Goal: Task Accomplishment & Management: Complete application form

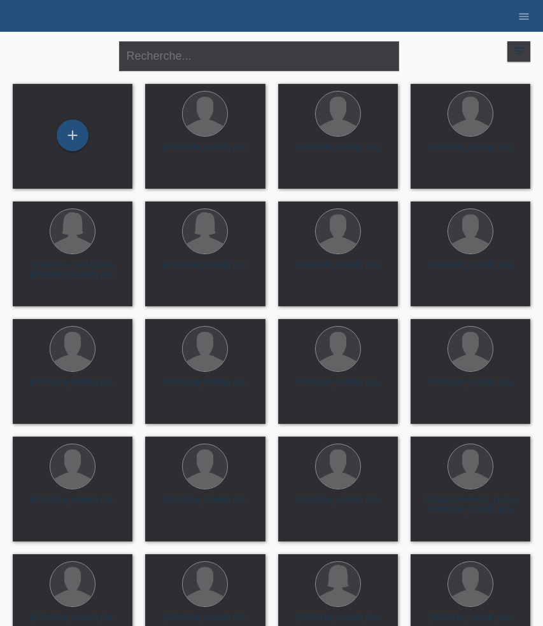
click at [526, 47] on div "filter_list" at bounding box center [518, 51] width 23 height 20
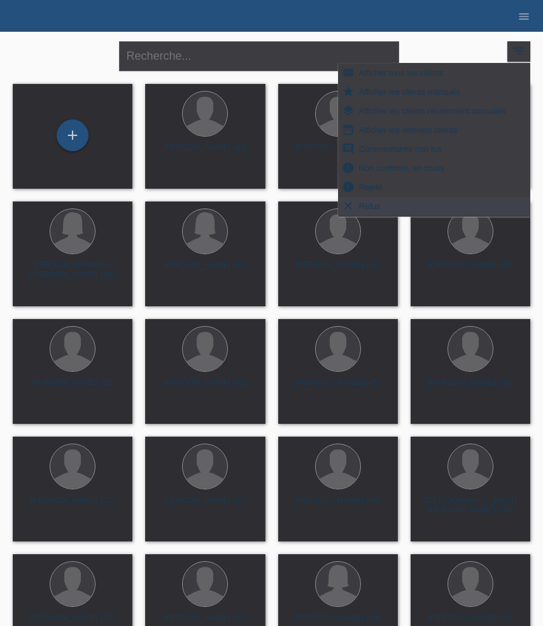
click at [474, 43] on div "close filter_list view_module Afficher tous les clients star Afficher les clien…" at bounding box center [271, 55] width 530 height 46
click at [519, 26] on li "menu" at bounding box center [523, 16] width 25 height 32
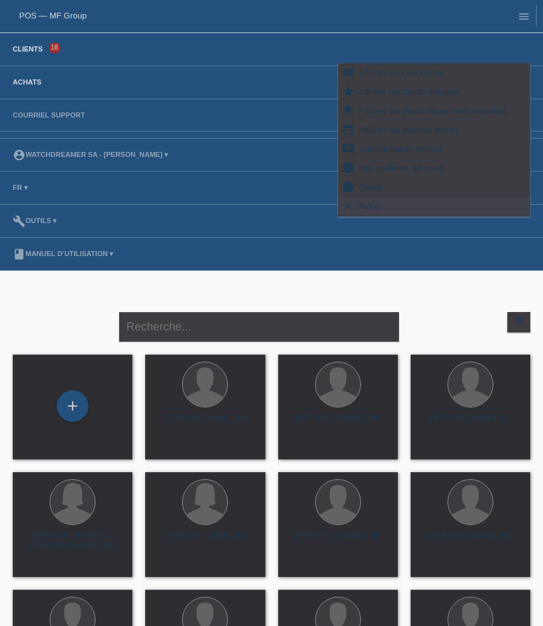
click at [34, 80] on link "Achats" at bounding box center [26, 82] width 41 height 8
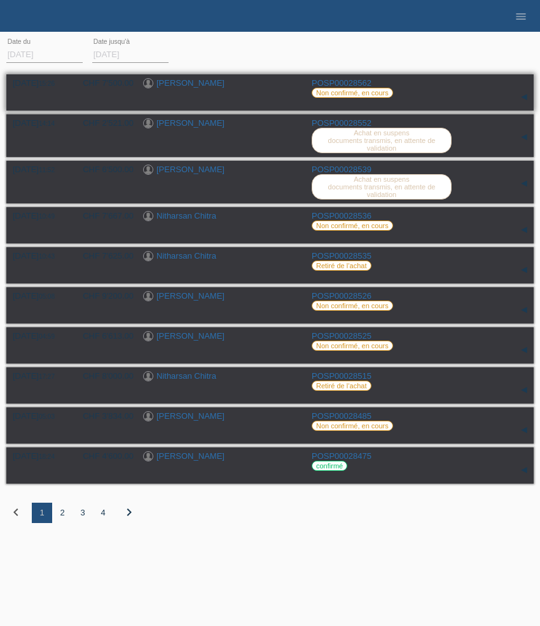
click at [188, 81] on link "[PERSON_NAME]" at bounding box center [190, 83] width 68 height 10
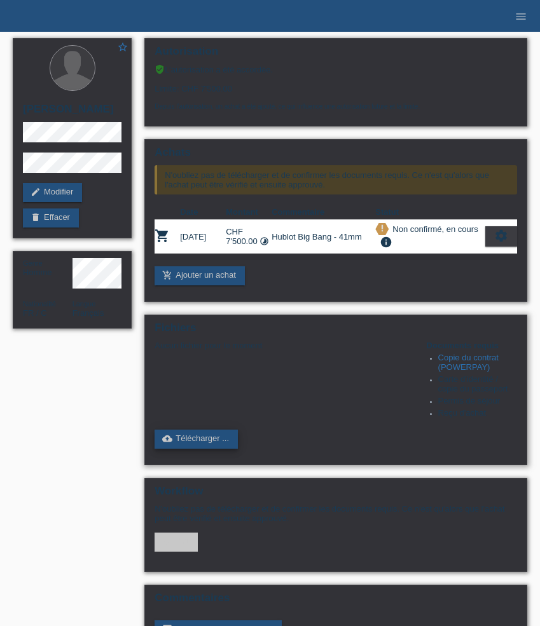
click at [202, 447] on link "cloud_upload Télécharger ..." at bounding box center [196, 439] width 83 height 19
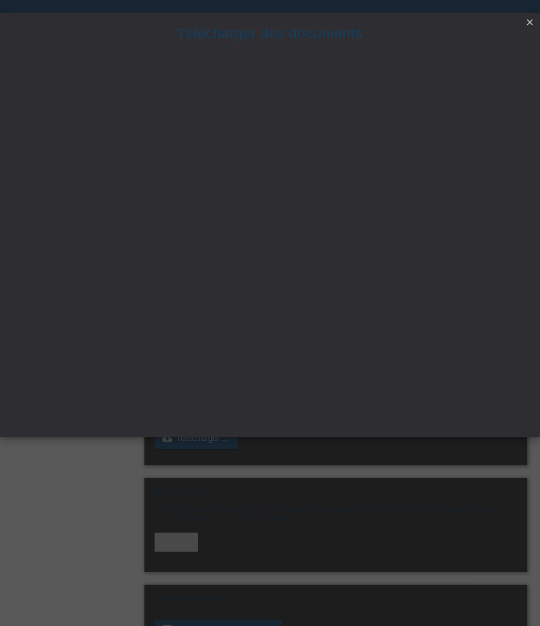
click at [527, 20] on icon "close" at bounding box center [530, 22] width 10 height 10
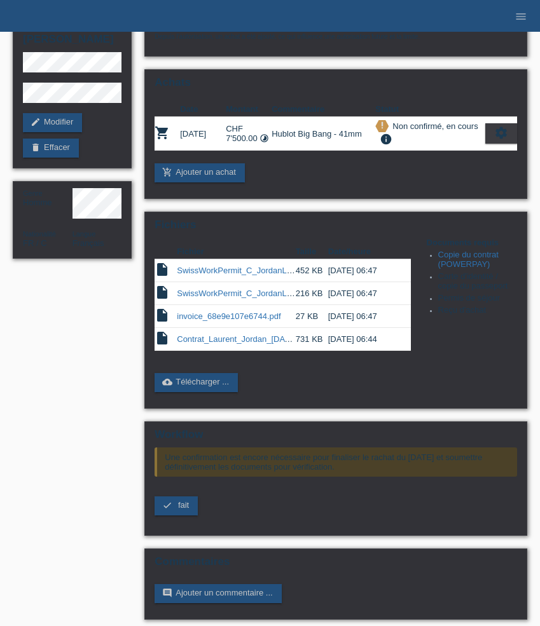
scroll to position [90, 0]
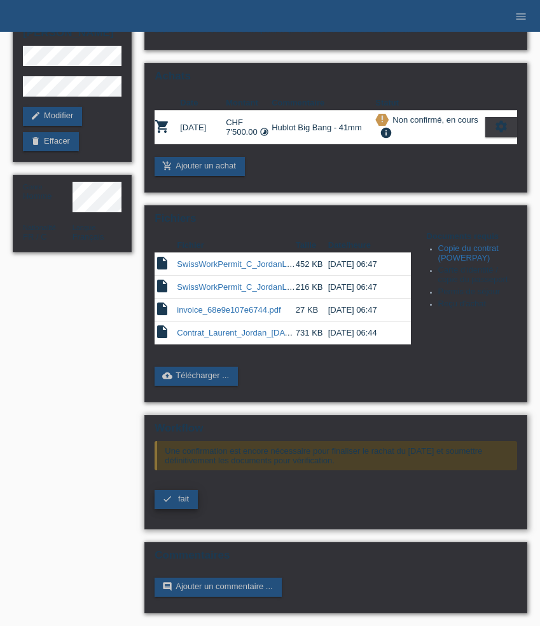
click at [180, 494] on span "fait" at bounding box center [183, 499] width 11 height 10
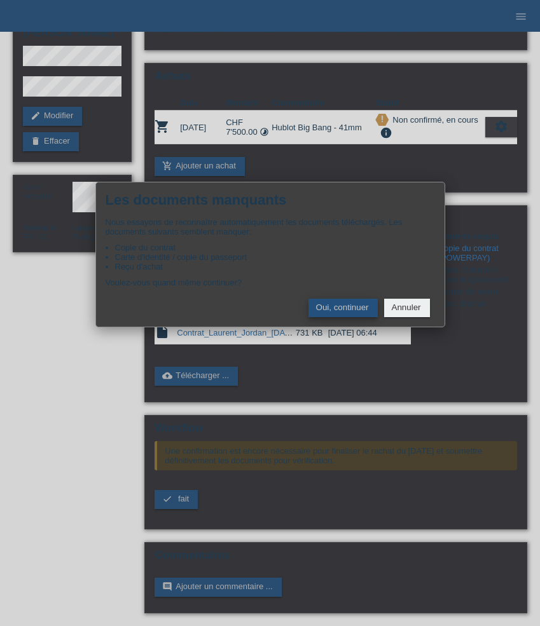
click at [350, 310] on button "Oui, continuer" at bounding box center [342, 308] width 69 height 18
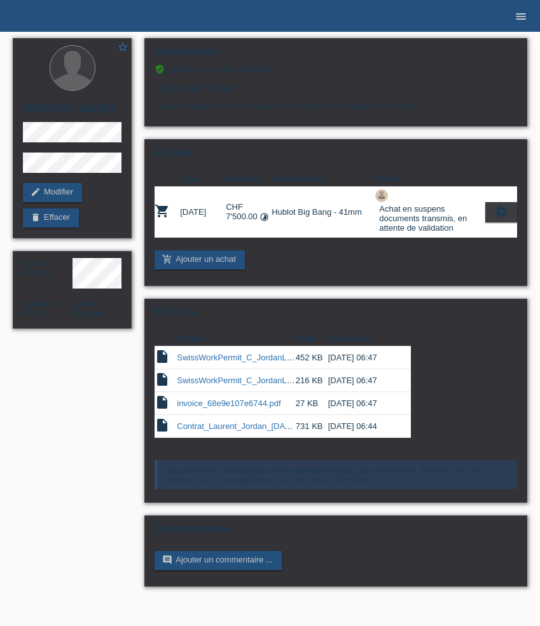
click at [522, 18] on icon "menu" at bounding box center [521, 16] width 13 height 13
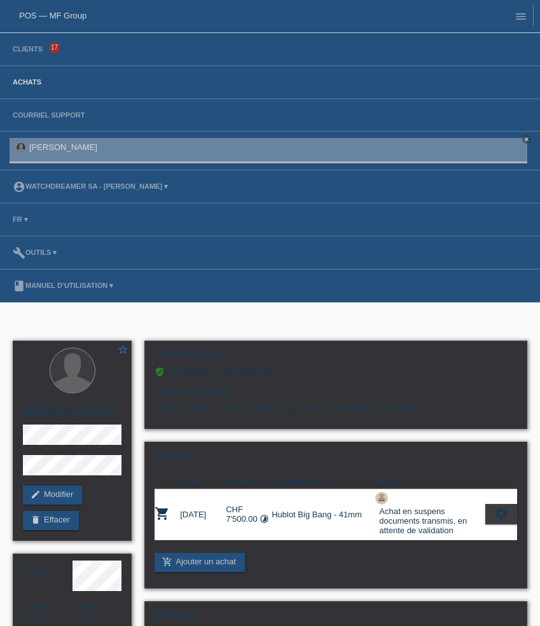
click at [24, 80] on link "Achats" at bounding box center [26, 82] width 41 height 8
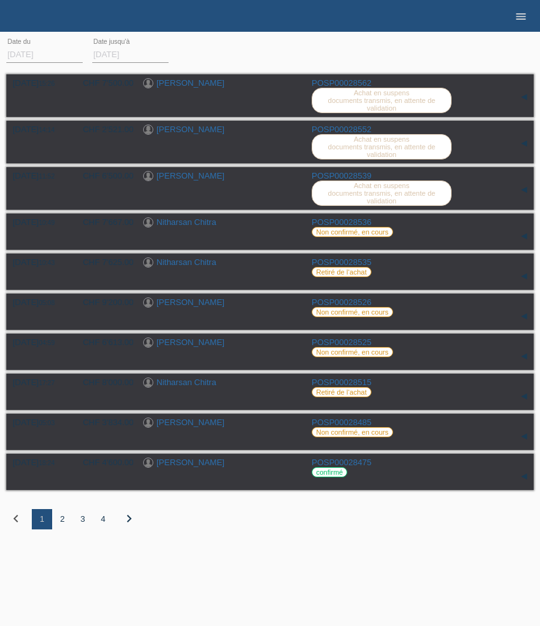
click at [523, 17] on icon "menu" at bounding box center [521, 16] width 13 height 13
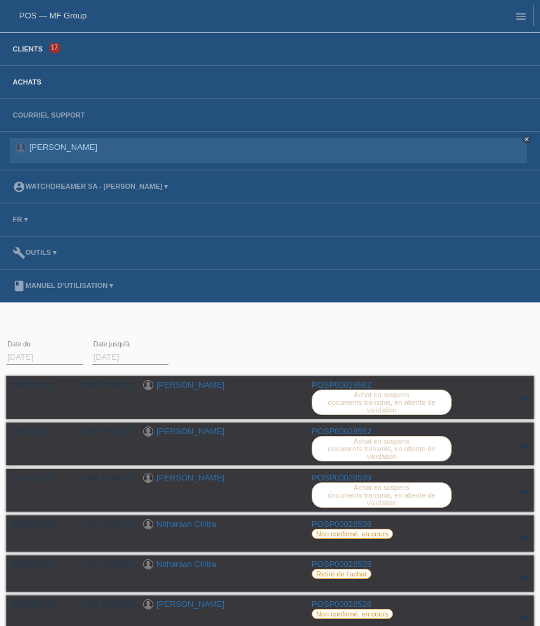
click at [34, 52] on link "Clients" at bounding box center [27, 49] width 43 height 8
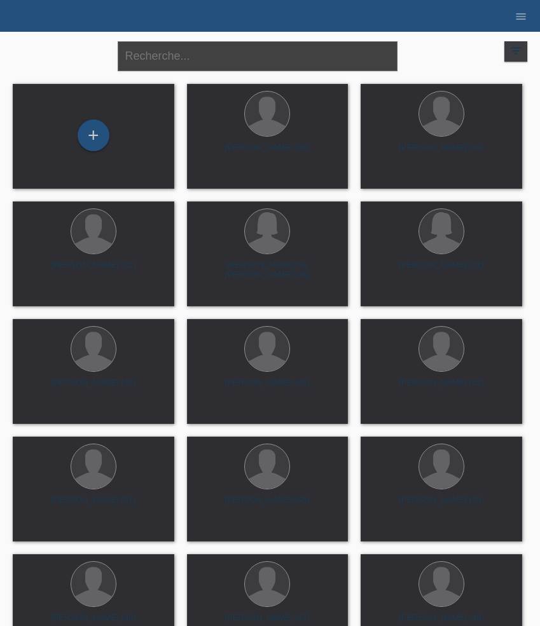
click at [249, 65] on input "text" at bounding box center [258, 56] width 280 height 30
click at [188, 63] on input "text" at bounding box center [258, 56] width 280 height 30
paste input "Jürg"
type input "Jürg"
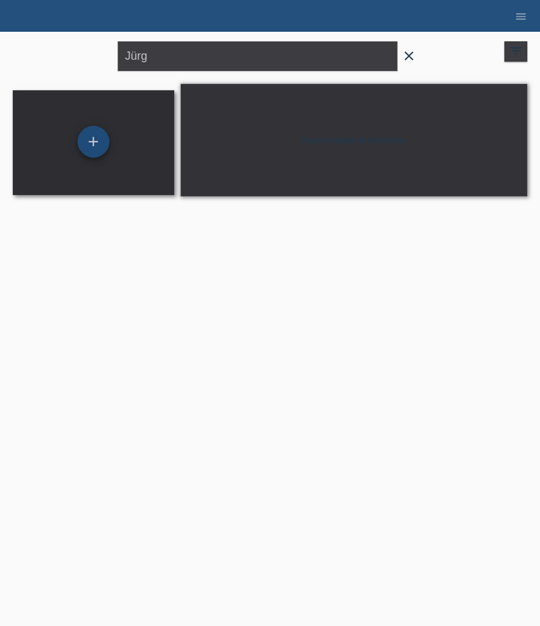
click at [95, 142] on div "+" at bounding box center [94, 142] width 32 height 32
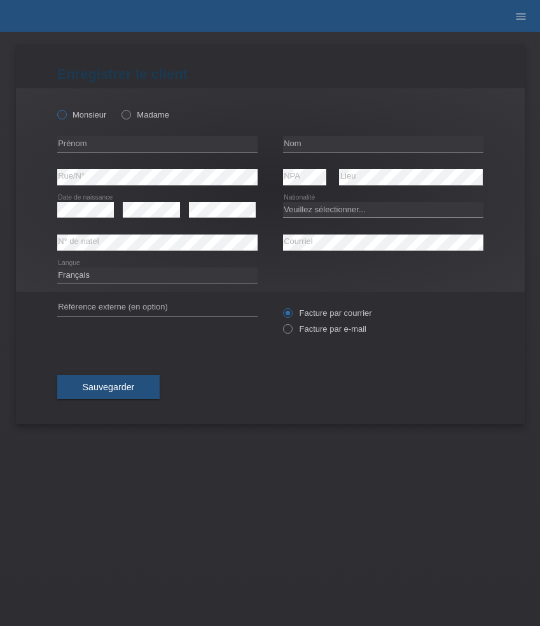
click at [87, 116] on label "Monsieur" at bounding box center [82, 115] width 50 height 10
click at [66, 116] on input "Monsieur" at bounding box center [61, 114] width 8 height 8
radio input "true"
click at [87, 116] on label "Monsieur" at bounding box center [82, 115] width 50 height 10
click at [66, 116] on input "Monsieur" at bounding box center [61, 114] width 8 height 8
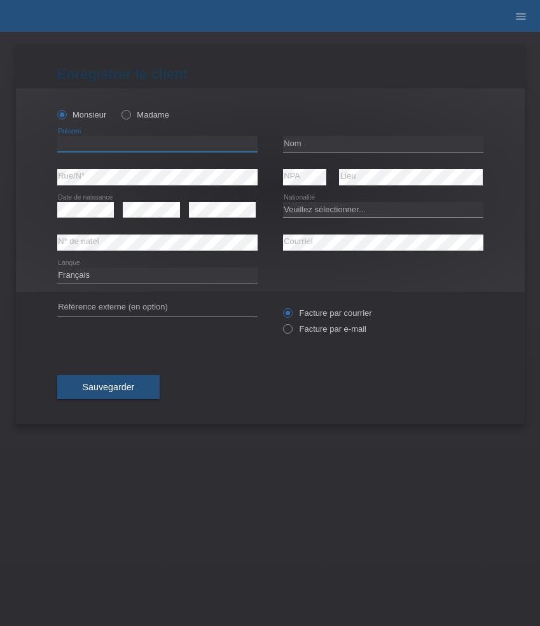
click at [88, 144] on input "text" at bounding box center [157, 144] width 200 height 16
paste input "Jürg"
type input "Jürg"
click at [326, 143] on input "text" at bounding box center [383, 144] width 200 height 16
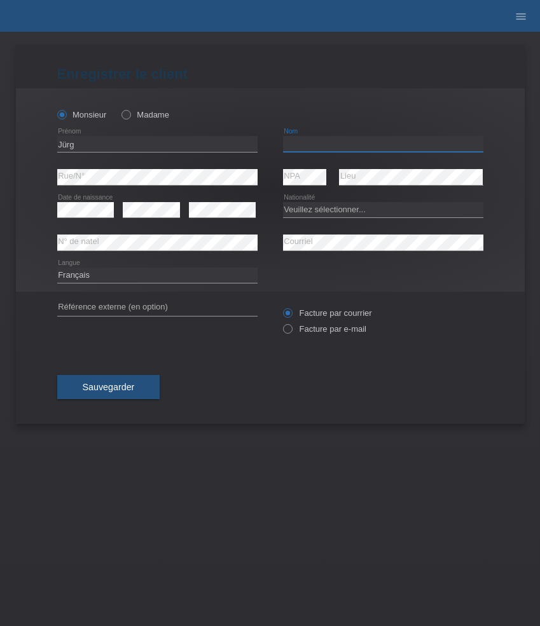
paste input "Osterwalder"
type input "Osterwalder"
click at [329, 214] on select "Veuillez sélectionner... Suisse Allemagne Autriche Liechtenstein ------------ A…" at bounding box center [383, 209] width 200 height 15
select select "CH"
click at [283, 202] on select "Veuillez sélectionner... Suisse Allemagne Autriche Liechtenstein ------------ A…" at bounding box center [383, 209] width 200 height 15
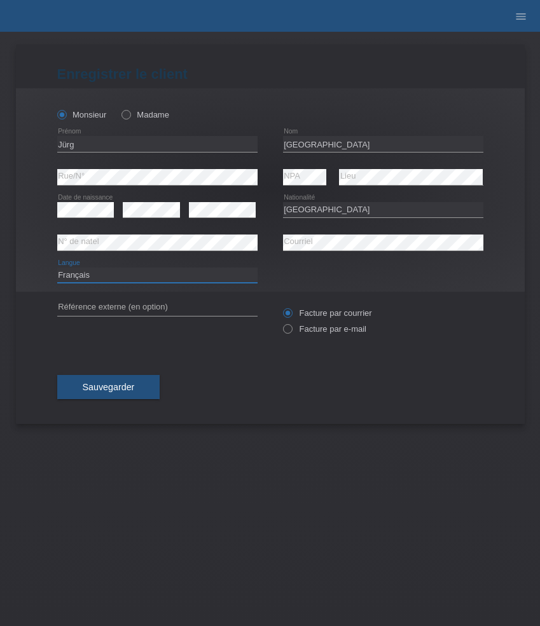
click at [146, 277] on select "Deutsch Français Italiano English" at bounding box center [157, 275] width 200 height 15
click at [57, 268] on select "Deutsch Français Italiano English" at bounding box center [157, 275] width 200 height 15
click at [150, 277] on select "Deutsch Français Italiano English" at bounding box center [157, 275] width 200 height 15
select select "de"
click at [57, 268] on select "Deutsch Français Italiano English" at bounding box center [157, 275] width 200 height 15
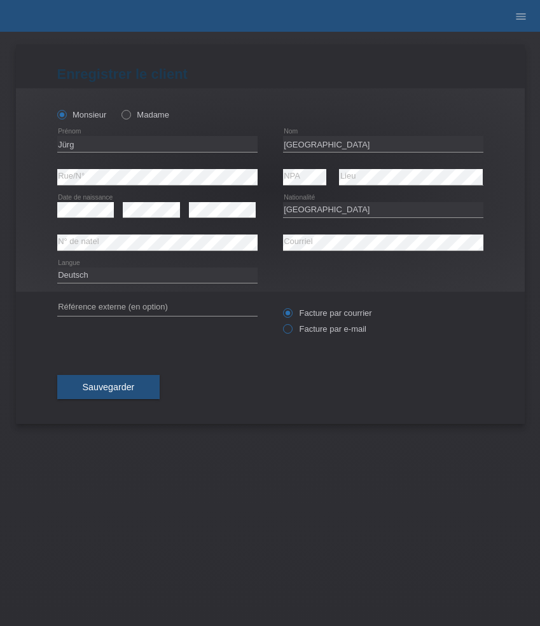
click at [314, 330] on label "Facture par e-mail" at bounding box center [324, 329] width 83 height 10
click at [291, 330] on input "Facture par e-mail" at bounding box center [287, 332] width 8 height 16
radio input "true"
click at [127, 388] on span "Sauvegarder" at bounding box center [109, 387] width 52 height 10
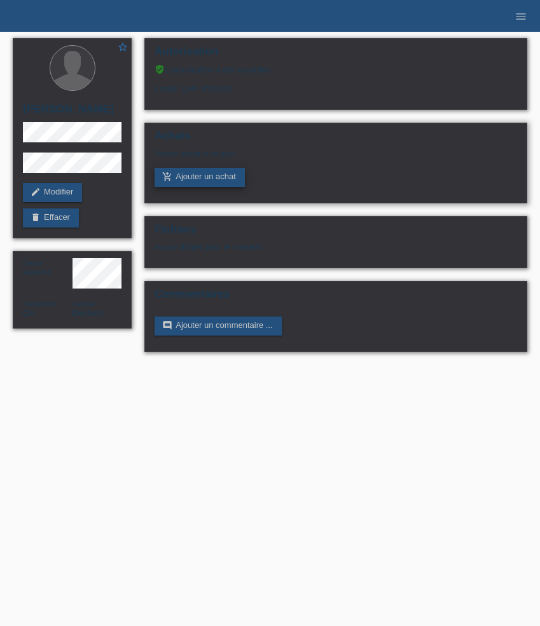
click at [203, 179] on link "add_shopping_cart Ajouter un achat" at bounding box center [200, 177] width 90 height 19
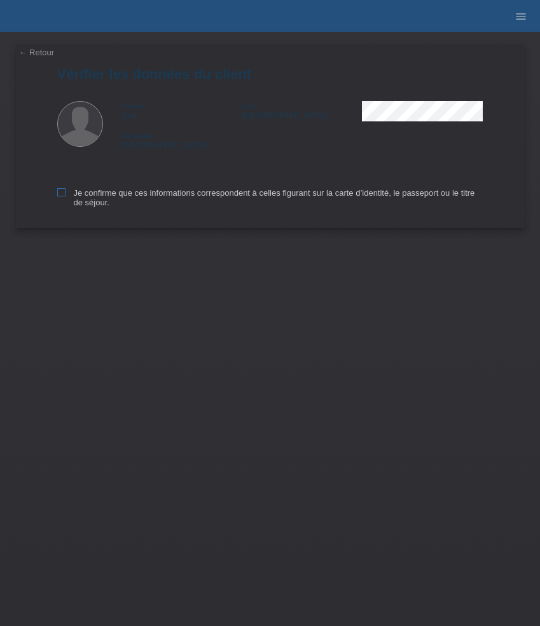
click at [93, 195] on label "Je confirme que ces informations correspondent à celles figurant sur la carte d…" at bounding box center [270, 197] width 426 height 19
click at [66, 195] on input "Je confirme que ces informations correspondent à celles figurant sur la carte d…" at bounding box center [61, 192] width 8 height 8
checkbox input "true"
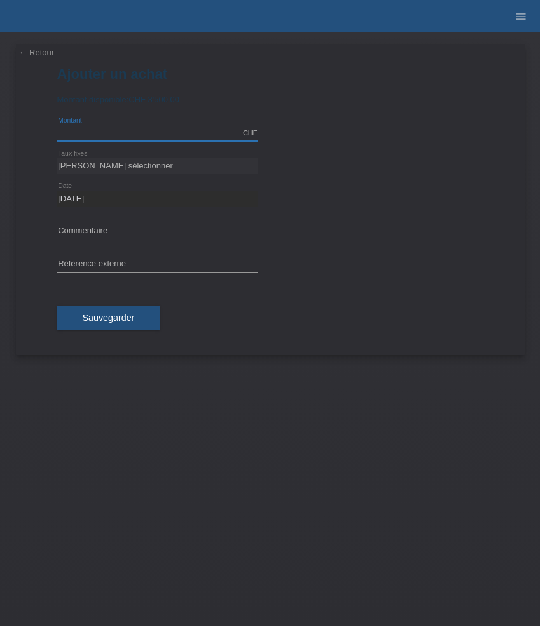
click at [140, 137] on input "text" at bounding box center [157, 133] width 200 height 16
click at [117, 230] on input "text" at bounding box center [157, 232] width 200 height 16
paste input "IWC Portugieser Chronograph - 41mm IW371605"
type input "IWC Portugieser Chronograph - 41mm IW371605"
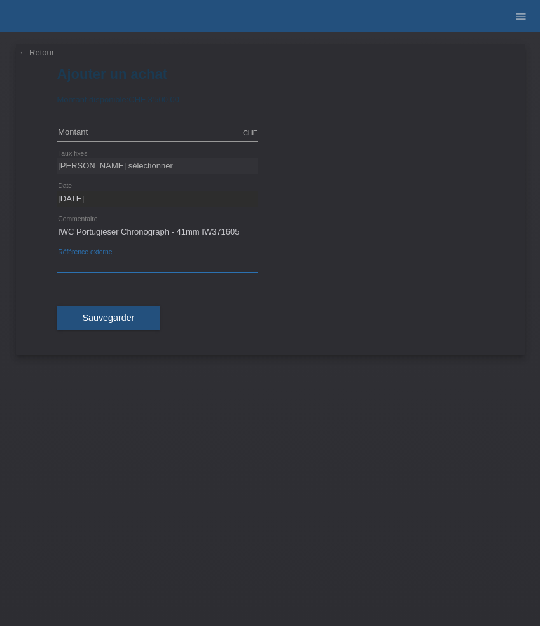
click at [116, 265] on input "text" at bounding box center [157, 265] width 200 height 16
paste input "534670"
type input "534670"
click at [111, 134] on input "text" at bounding box center [157, 133] width 200 height 16
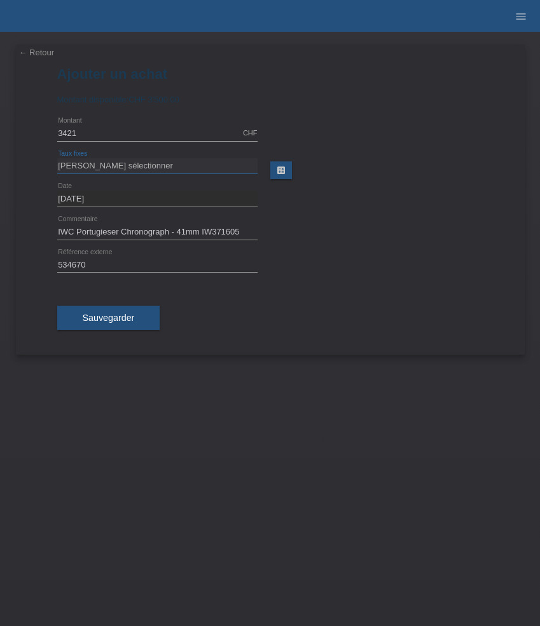
type input "3421.00"
click at [136, 169] on select "Veuillez sélectionner 6 versements 12 versements 24 versements 36 versements 48…" at bounding box center [157, 165] width 200 height 15
select select "626"
click at [57, 158] on select "Veuillez sélectionner 6 versements 12 versements 24 versements 36 versements 48…" at bounding box center [157, 165] width 200 height 15
click at [112, 319] on span "Sauvegarder" at bounding box center [109, 318] width 52 height 10
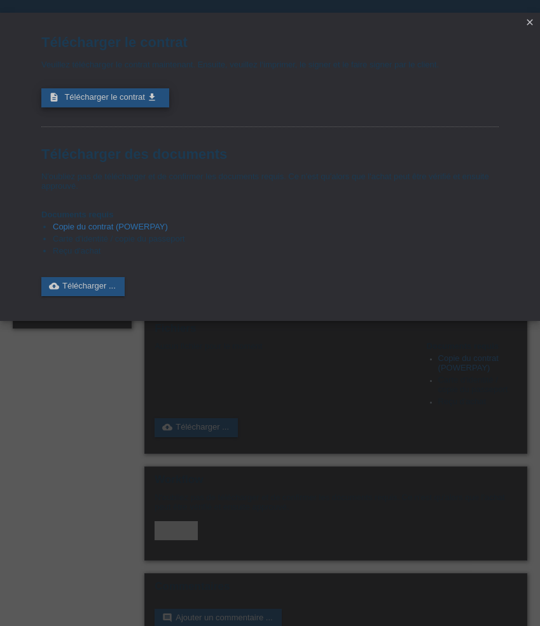
click at [145, 98] on link "description Télécharger le contrat get_app" at bounding box center [105, 97] width 128 height 19
